Goal: Task Accomplishment & Management: Use online tool/utility

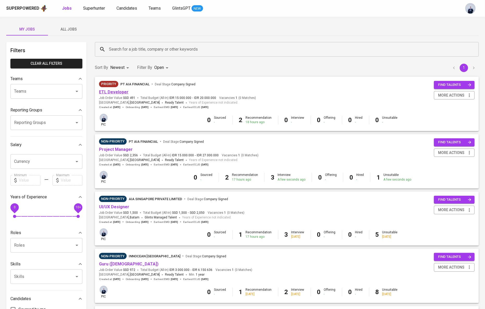
click at [118, 92] on link "ETL Developer" at bounding box center [113, 91] width 29 height 5
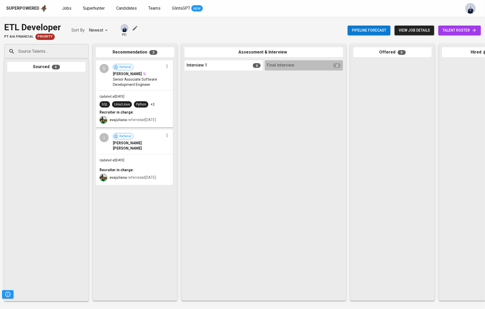
click at [68, 12] on div "Superpowered Jobs Superhunter Candidates Teams GlintsGPT NEW" at bounding box center [234, 8] width 456 height 8
click at [66, 8] on span "Jobs" at bounding box center [66, 8] width 9 height 5
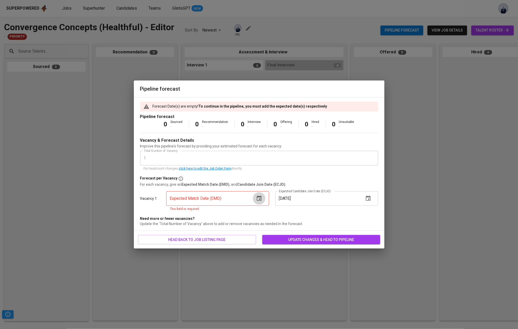
click at [259, 202] on icon "button" at bounding box center [259, 199] width 6 height 6
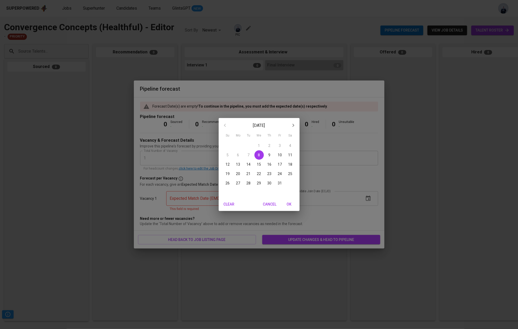
click at [296, 124] on icon "button" at bounding box center [293, 125] width 6 height 6
click at [227, 193] on p "30" at bounding box center [228, 192] width 4 height 5
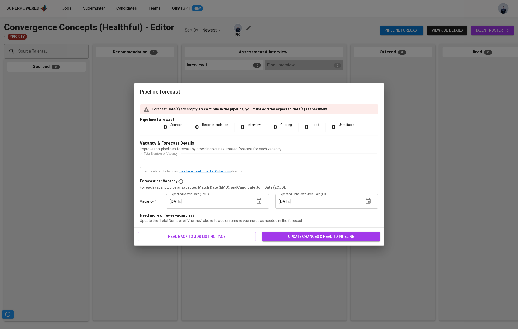
type input "[DATE]"
click at [367, 203] on icon "button" at bounding box center [368, 201] width 6 height 6
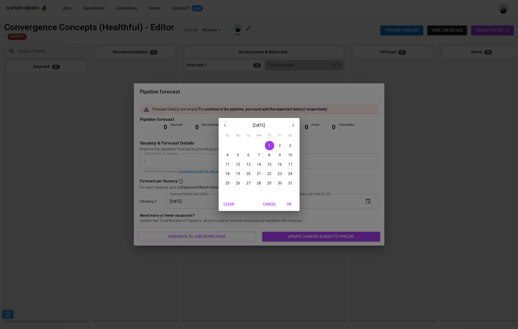
click at [334, 180] on div "January 2026 Su Mo Tu We Th Fr Sa 28 29 30 31 1 2 3 4 5 6 7 8 9 10 11 12 13 14 …" at bounding box center [259, 164] width 518 height 329
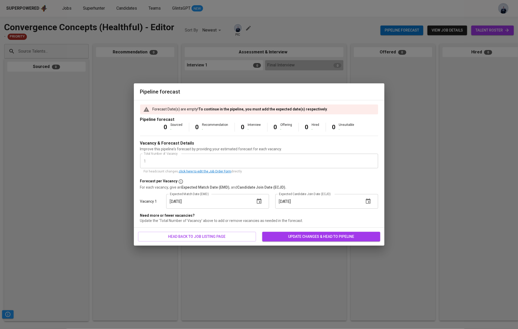
click at [300, 239] on span "update changes & head to pipeline" at bounding box center [321, 237] width 110 height 7
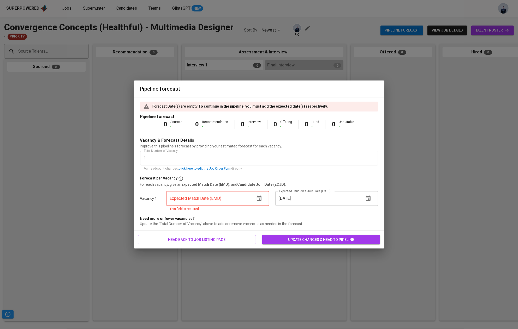
click at [257, 197] on icon "button" at bounding box center [259, 198] width 5 height 5
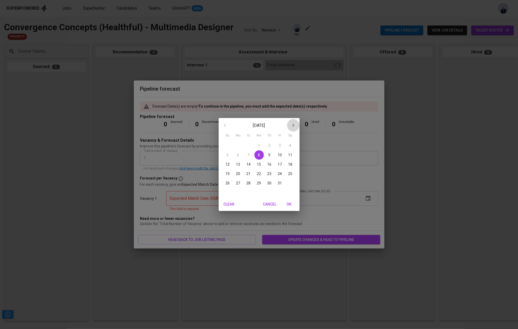
click at [294, 124] on icon "button" at bounding box center [293, 125] width 6 height 6
click at [228, 193] on p "30" at bounding box center [228, 192] width 4 height 5
type input "11/30/2025"
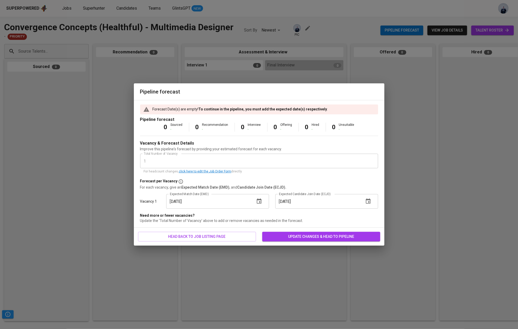
click at [318, 236] on span "update changes & head to pipeline" at bounding box center [321, 237] width 110 height 7
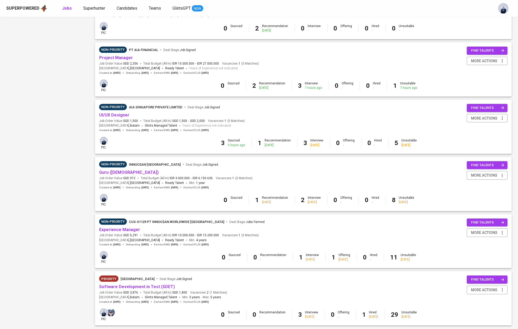
scroll to position [322, 0]
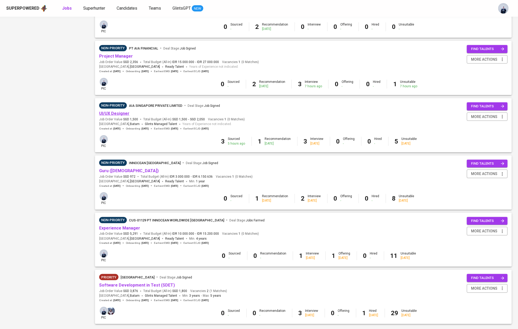
click at [116, 116] on link "UI/UX Designer" at bounding box center [114, 113] width 30 height 5
